Goal: Contribute content: Contribute content

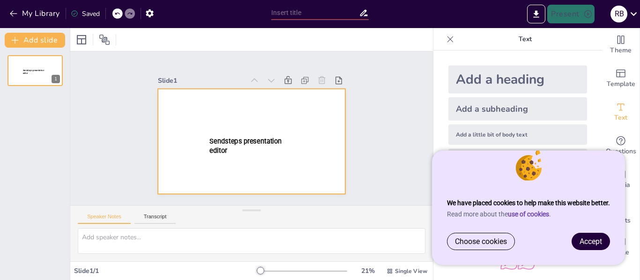
type input "[PERSON_NAME]: Il Poeta del [PERSON_NAME]"
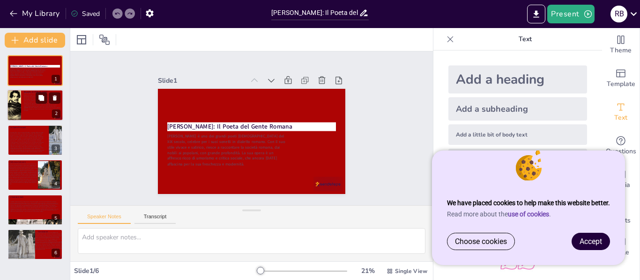
click at [15, 106] on div at bounding box center [14, 106] width 26 height 32
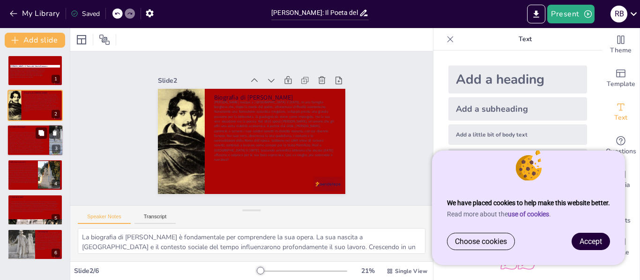
click at [26, 149] on span at bounding box center [27, 142] width 35 height 21
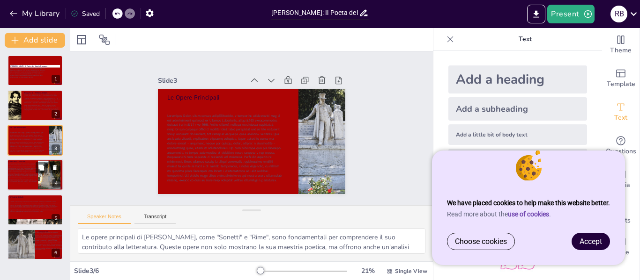
click at [10, 189] on div at bounding box center [35, 175] width 56 height 32
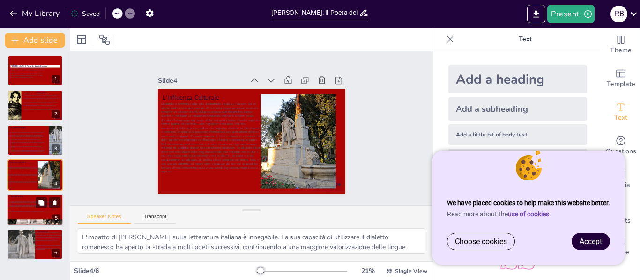
click at [18, 222] on div at bounding box center [35, 222] width 56 height 43
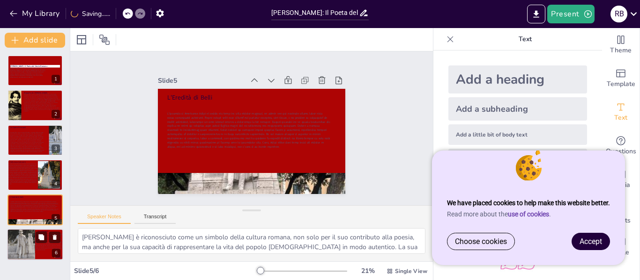
click at [21, 243] on div at bounding box center [21, 244] width 28 height 37
type textarea "La comprensione della cultura romana attraverso le opere di [PERSON_NAME] è fon…"
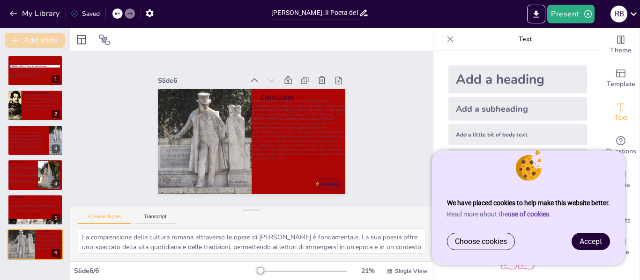
click at [58, 43] on button "Add slide" at bounding box center [35, 40] width 60 height 15
